Goal: Find specific page/section: Find specific page/section

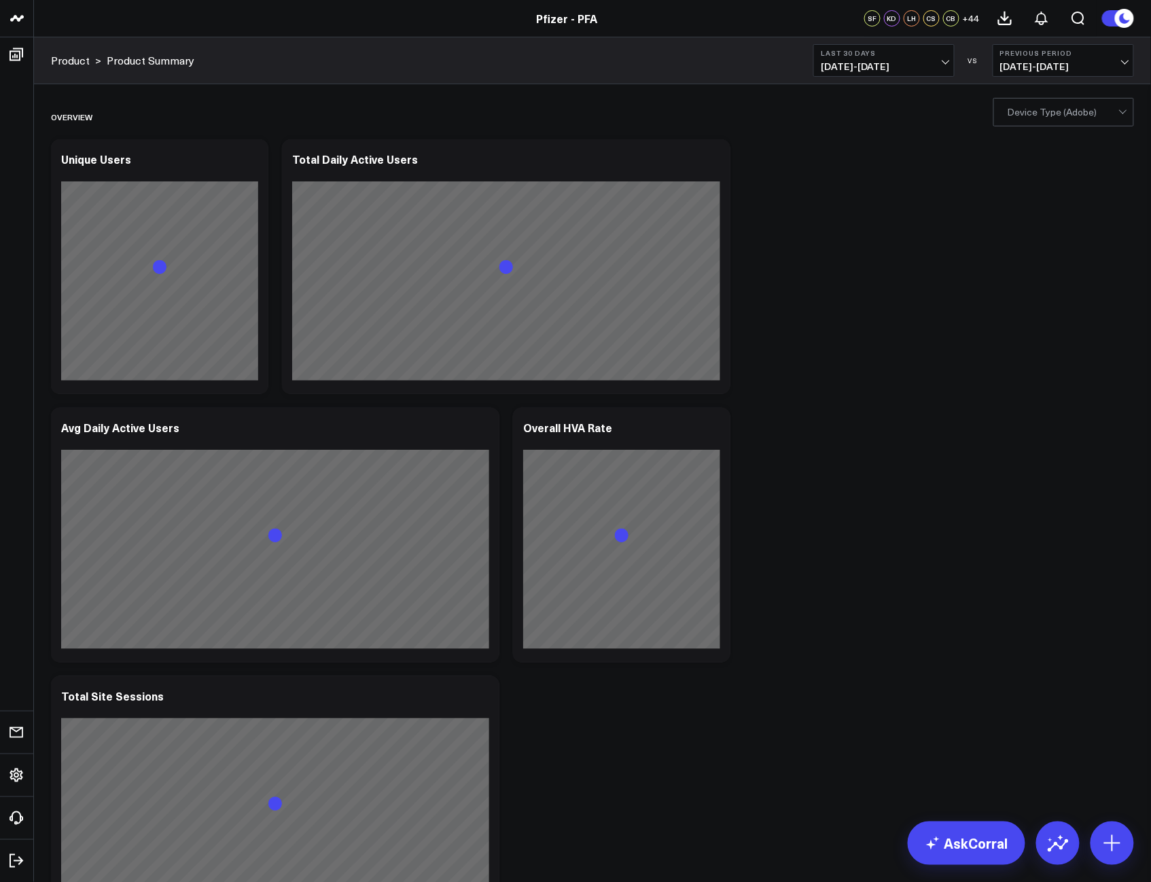
click at [75, 61] on link "Product" at bounding box center [70, 60] width 39 height 15
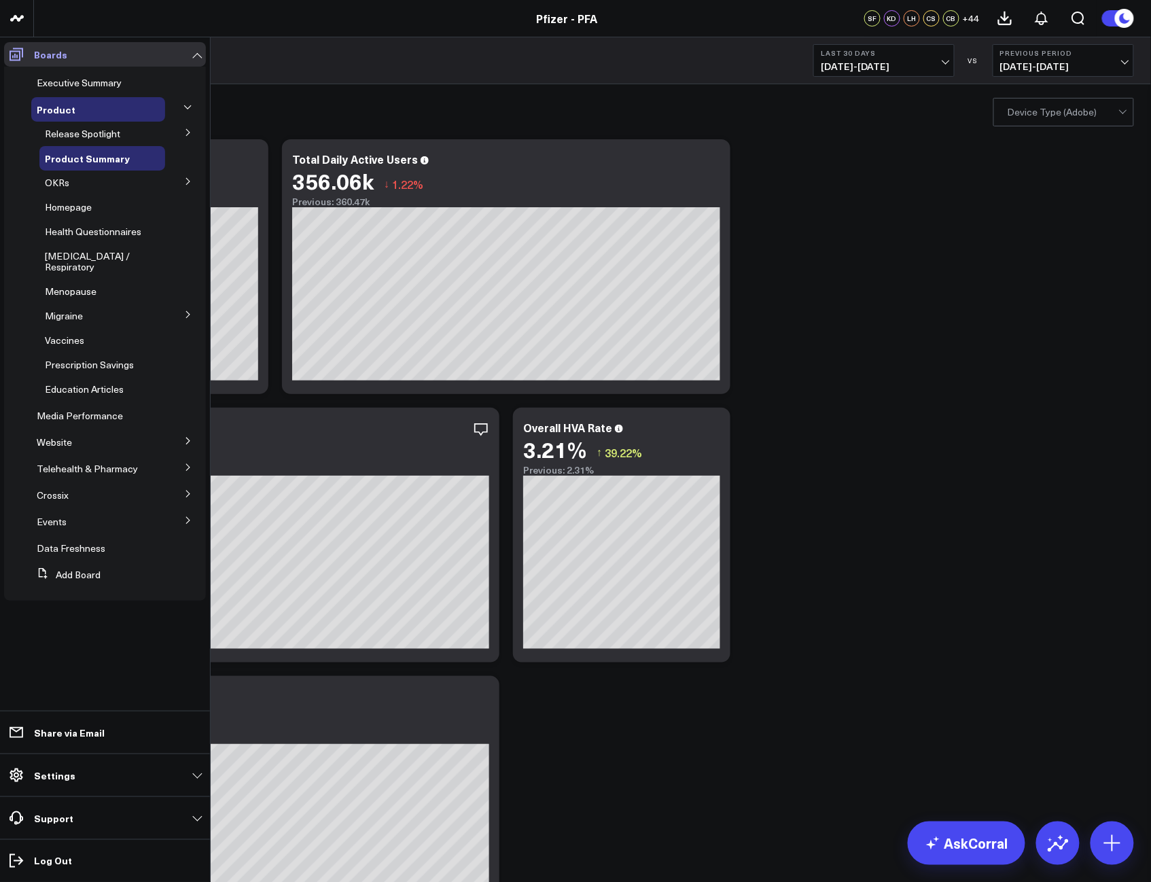
click at [20, 50] on icon at bounding box center [16, 54] width 16 height 16
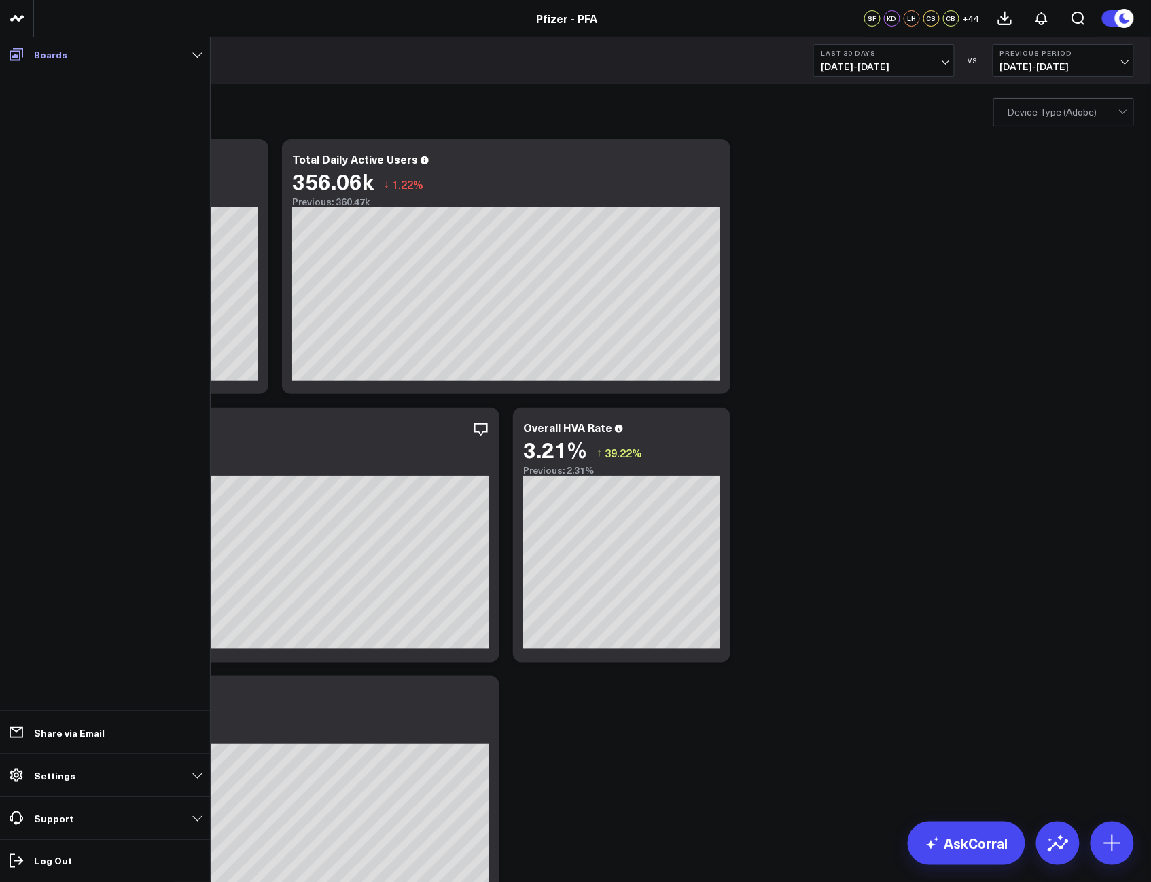
click at [19, 49] on icon at bounding box center [17, 54] width 14 height 13
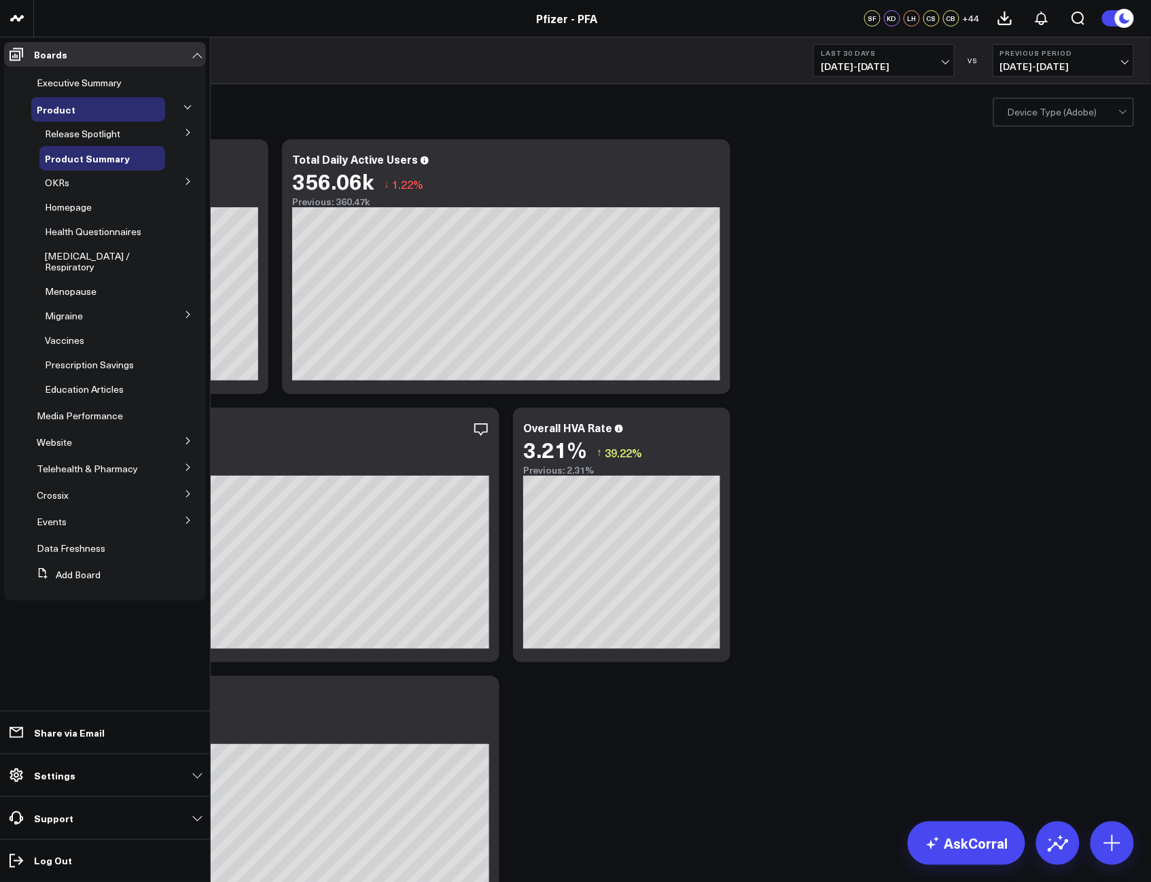
click at [183, 104] on icon at bounding box center [187, 107] width 8 height 8
click at [115, 101] on div "Product" at bounding box center [98, 109] width 134 height 24
click at [55, 113] on span "Product" at bounding box center [56, 110] width 39 height 14
click at [88, 384] on span "Education Articles" at bounding box center [84, 388] width 79 height 13
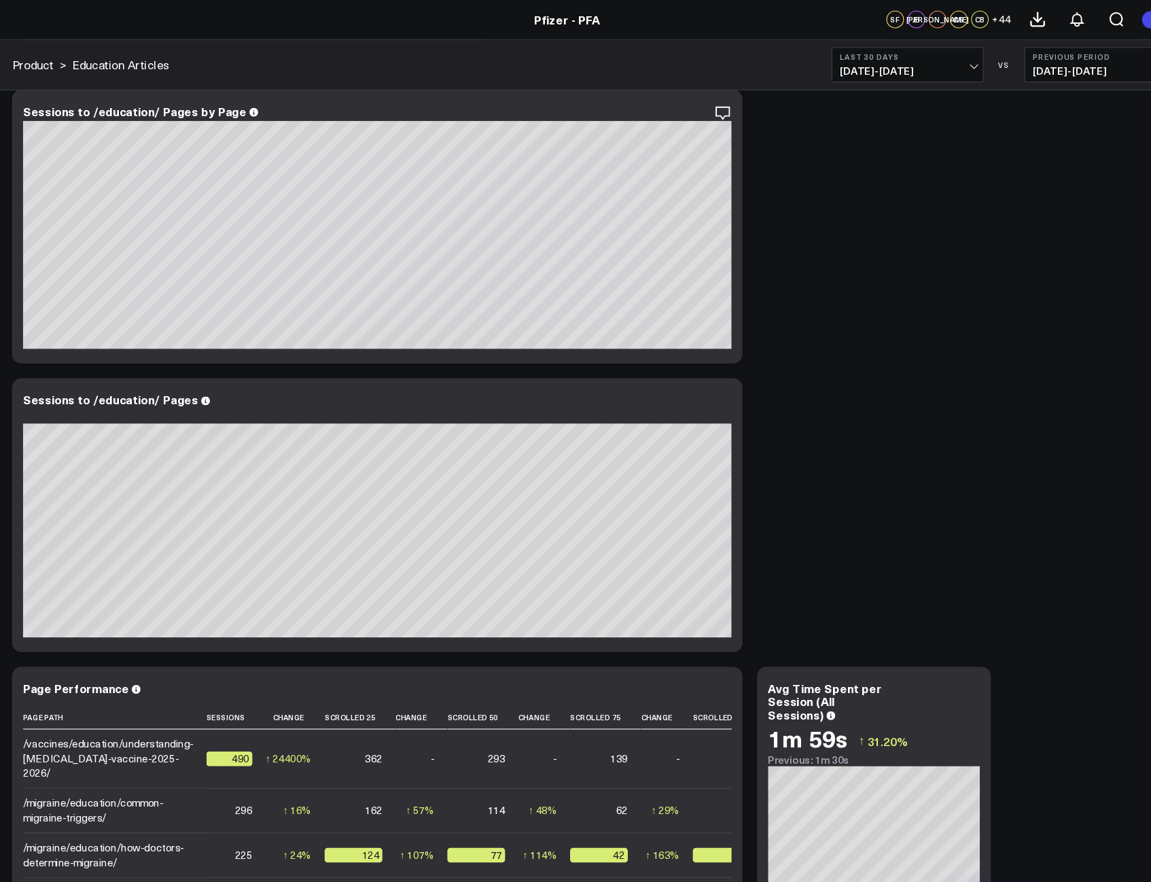
scroll to position [182, 0]
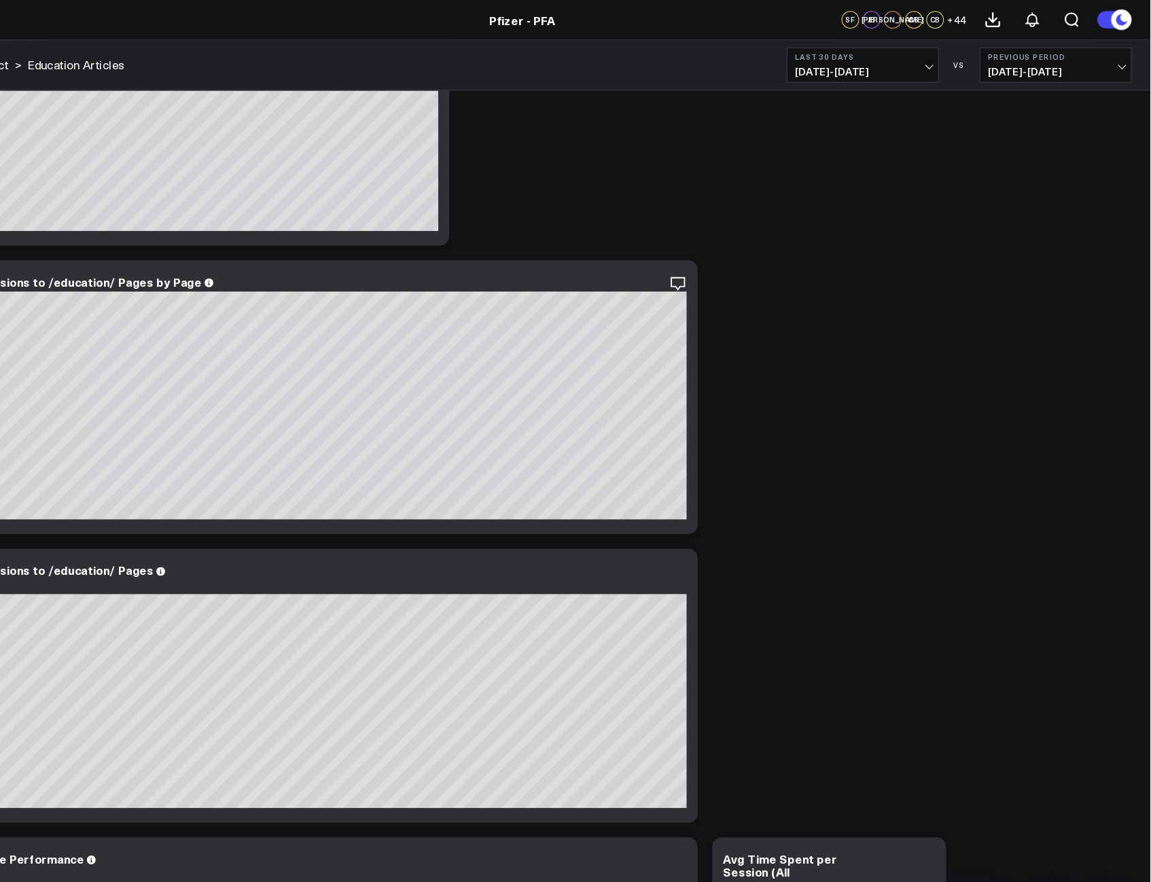
click at [1120, 53] on b "Previous Period" at bounding box center [1063, 53] width 126 height 8
click at [1041, 171] on link "No Comparison" at bounding box center [1063, 169] width 140 height 26
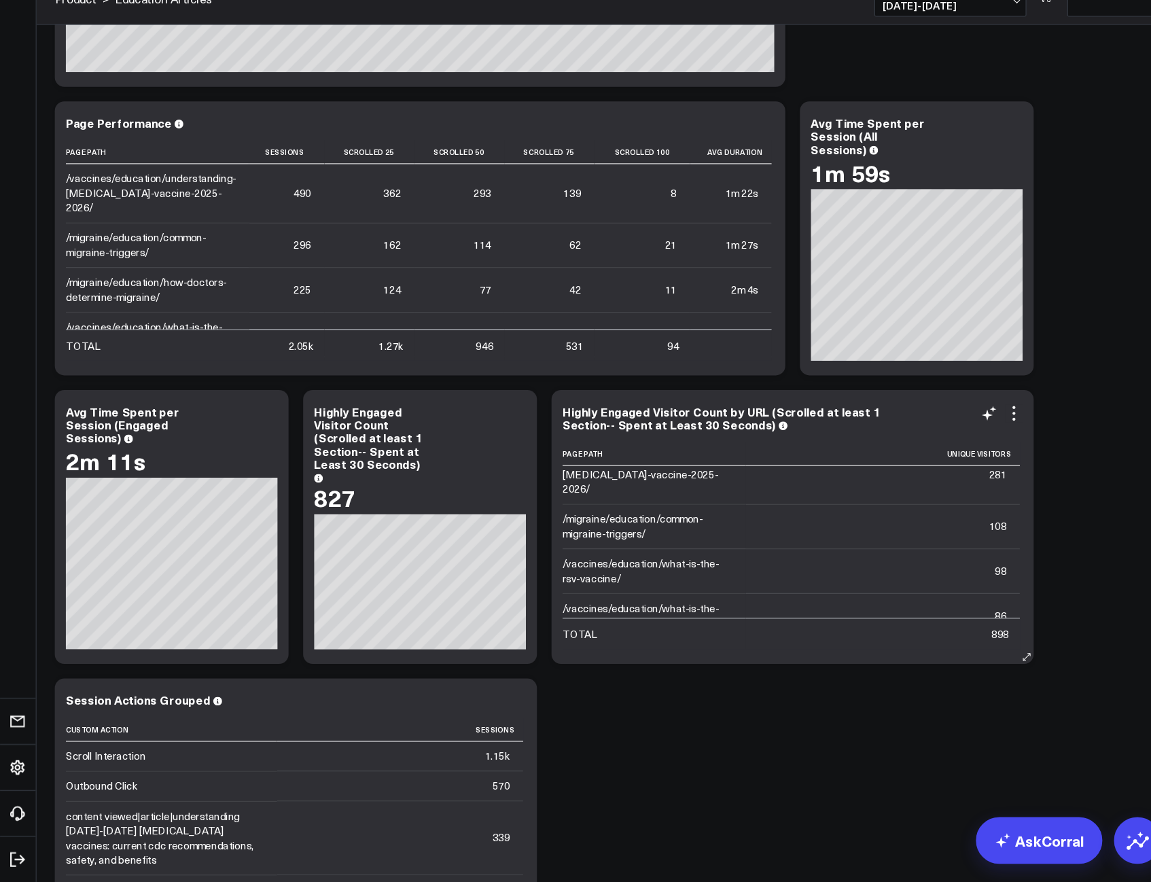
scroll to position [804, 0]
